Goal: Information Seeking & Learning: Check status

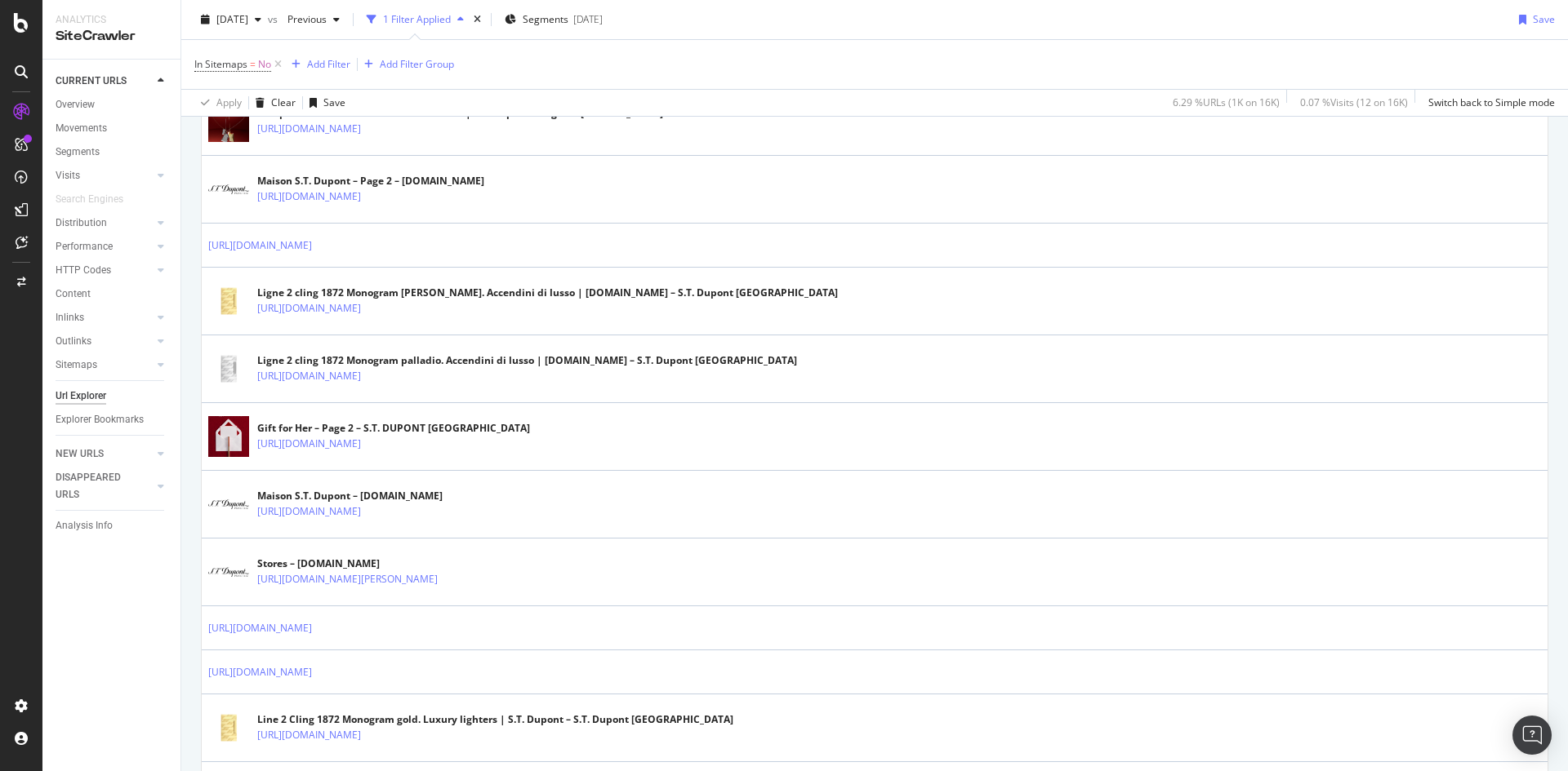
scroll to position [2775, 0]
